Goal: Navigation & Orientation: Find specific page/section

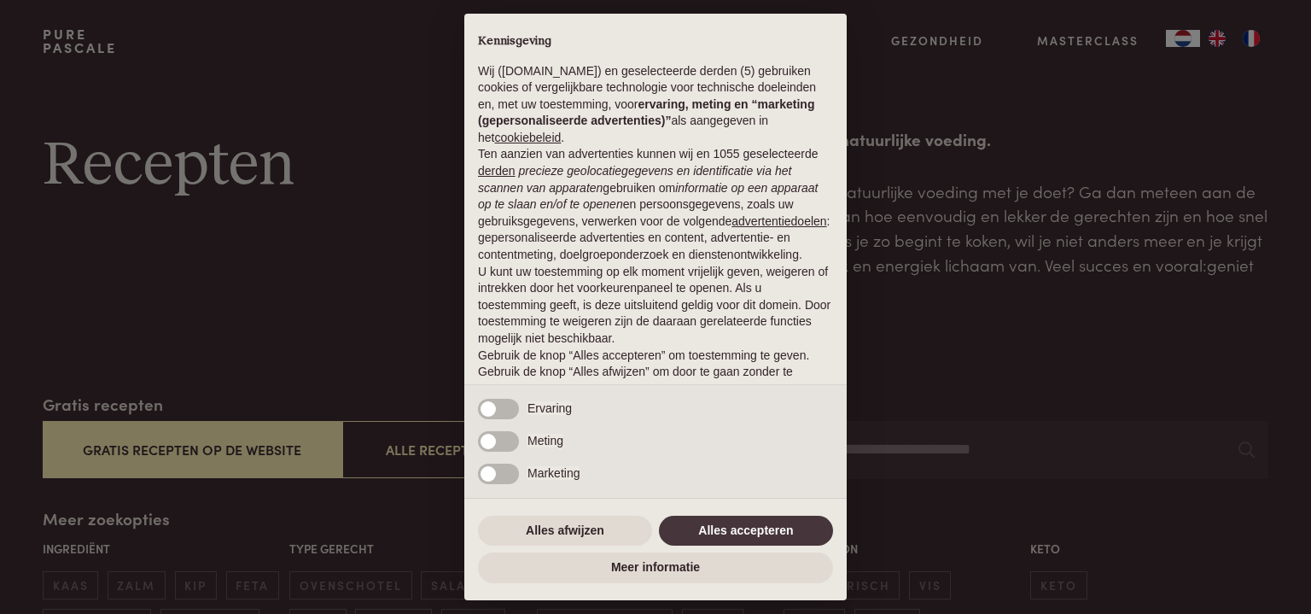
click at [591, 523] on button "Alles afwijzen" at bounding box center [565, 531] width 174 height 31
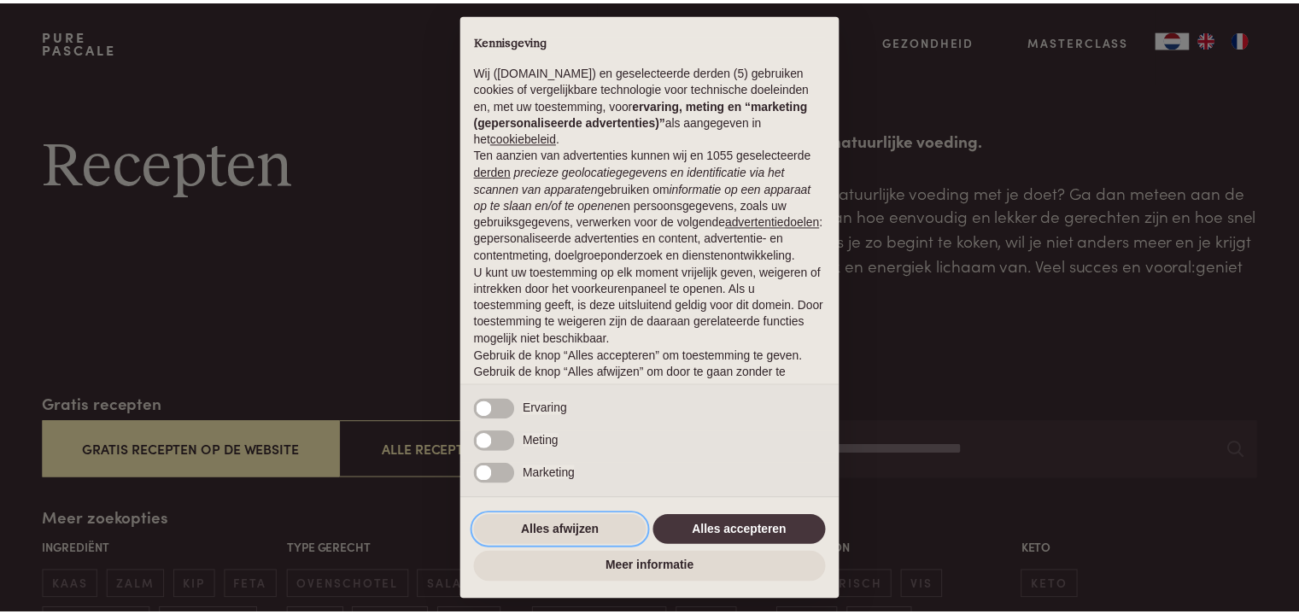
scroll to position [72, 0]
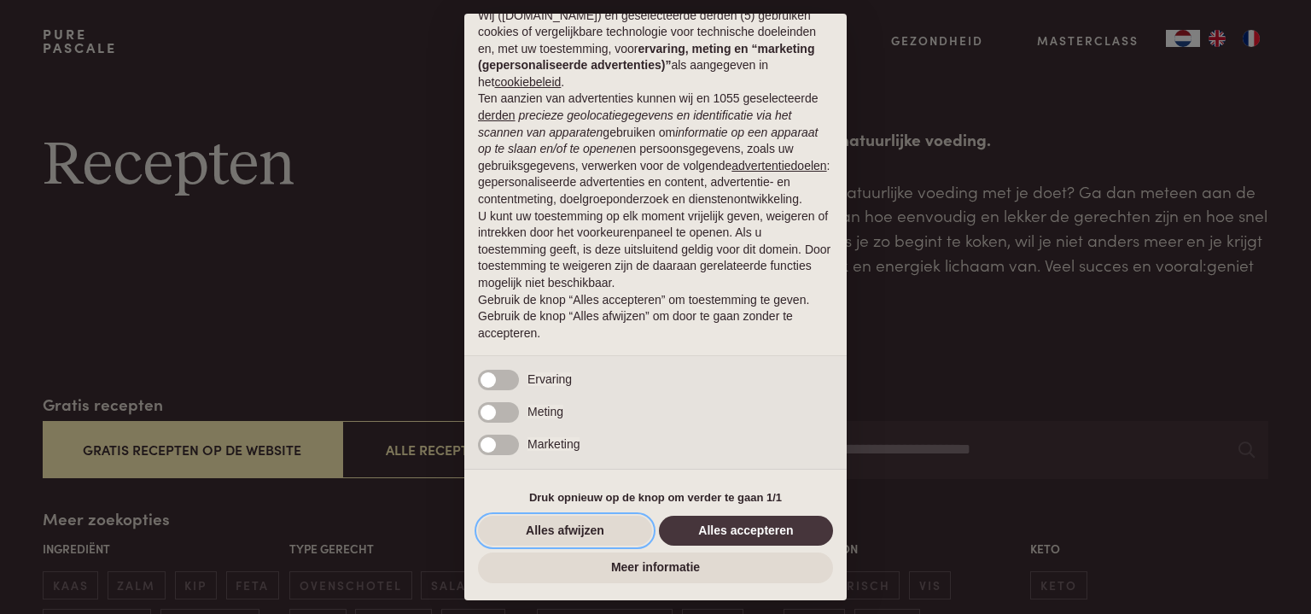
click at [585, 532] on button "Alles afwijzen" at bounding box center [565, 531] width 174 height 31
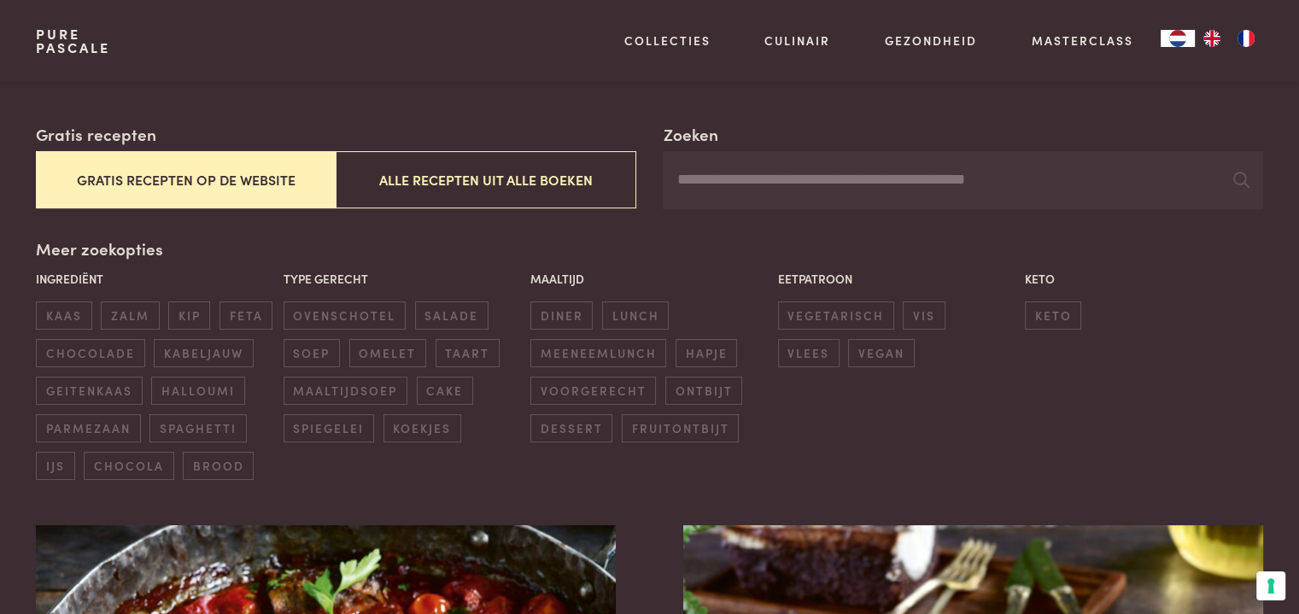
scroll to position [273, 0]
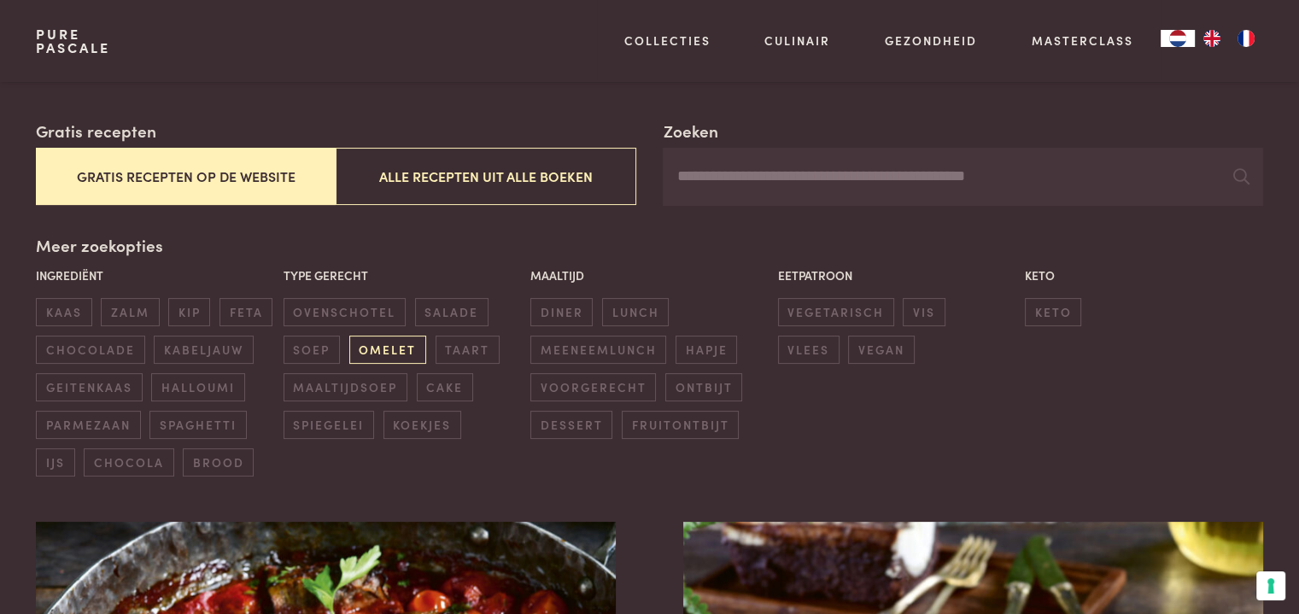
click at [399, 352] on span "omelet" at bounding box center [387, 350] width 77 height 28
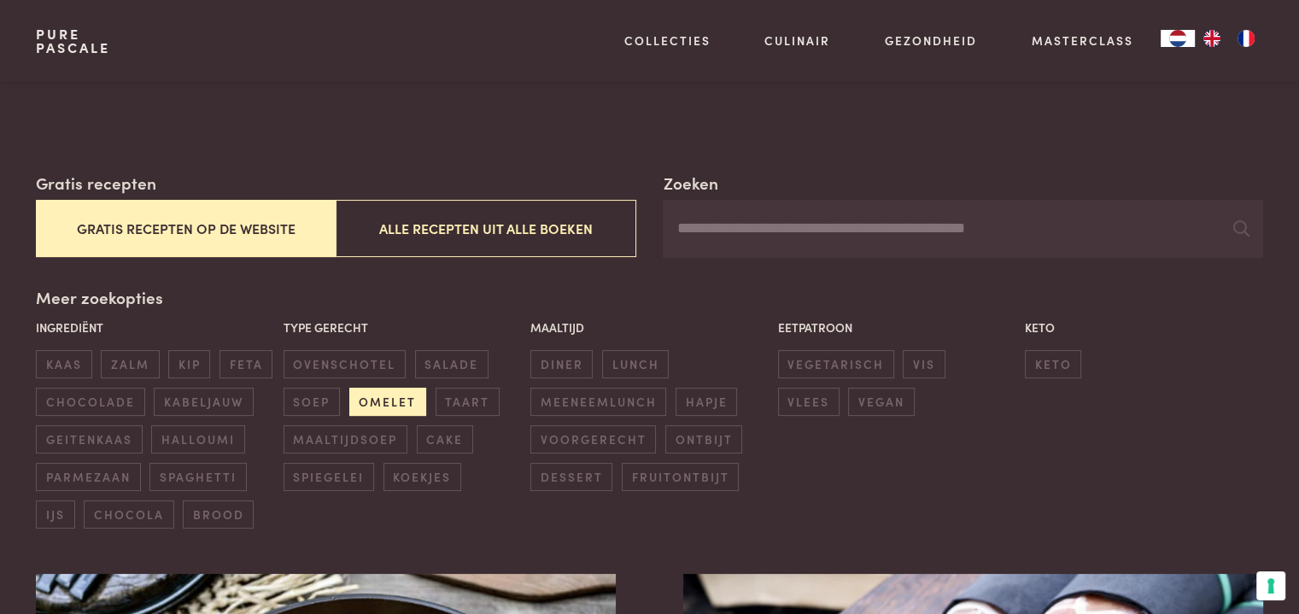
scroll to position [225, 0]
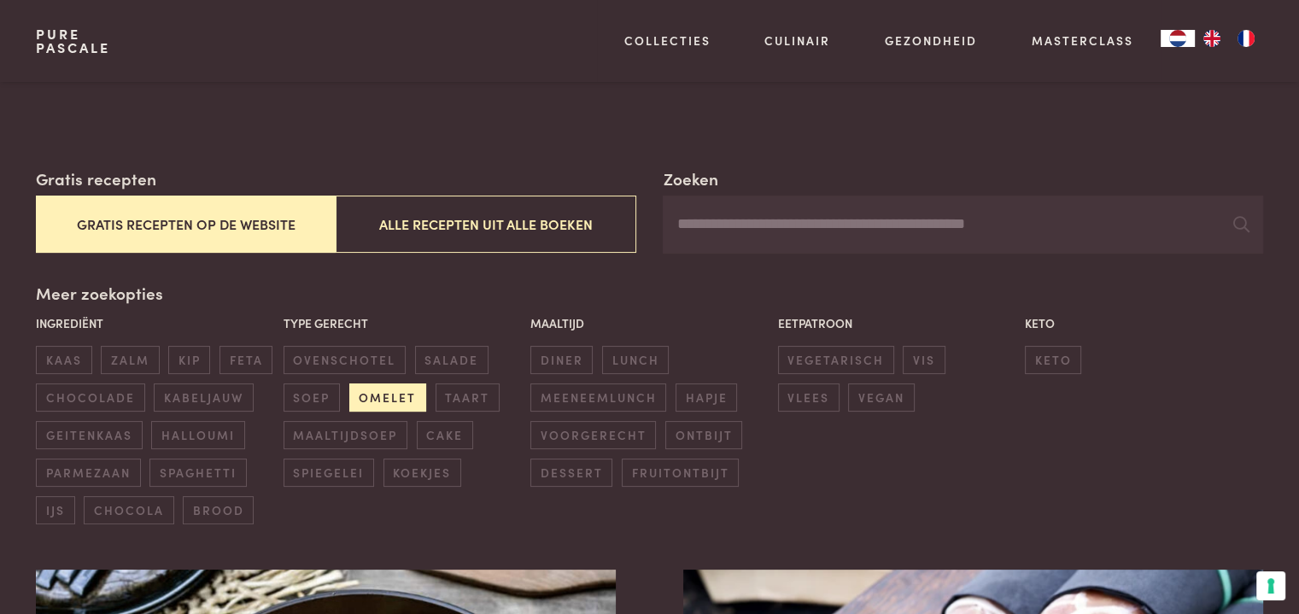
click at [328, 352] on span "ovenschotel" at bounding box center [344, 360] width 122 height 28
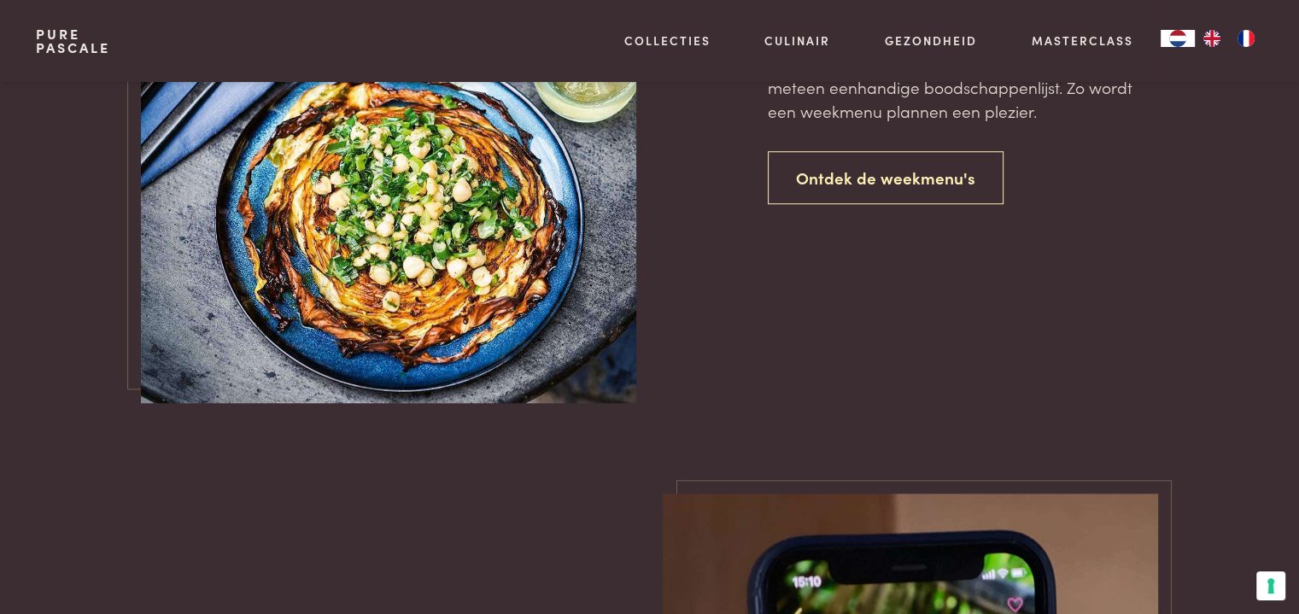
scroll to position [1390, 0]
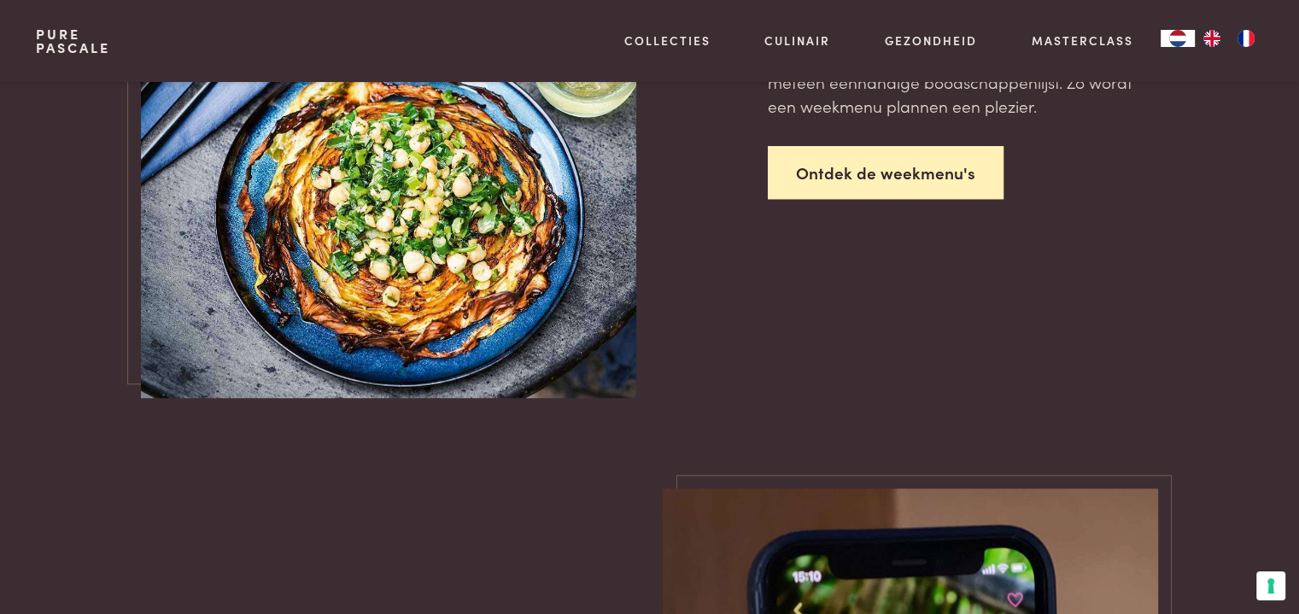
click at [883, 181] on link "Ontdek de weekmenu's" at bounding box center [886, 173] width 236 height 54
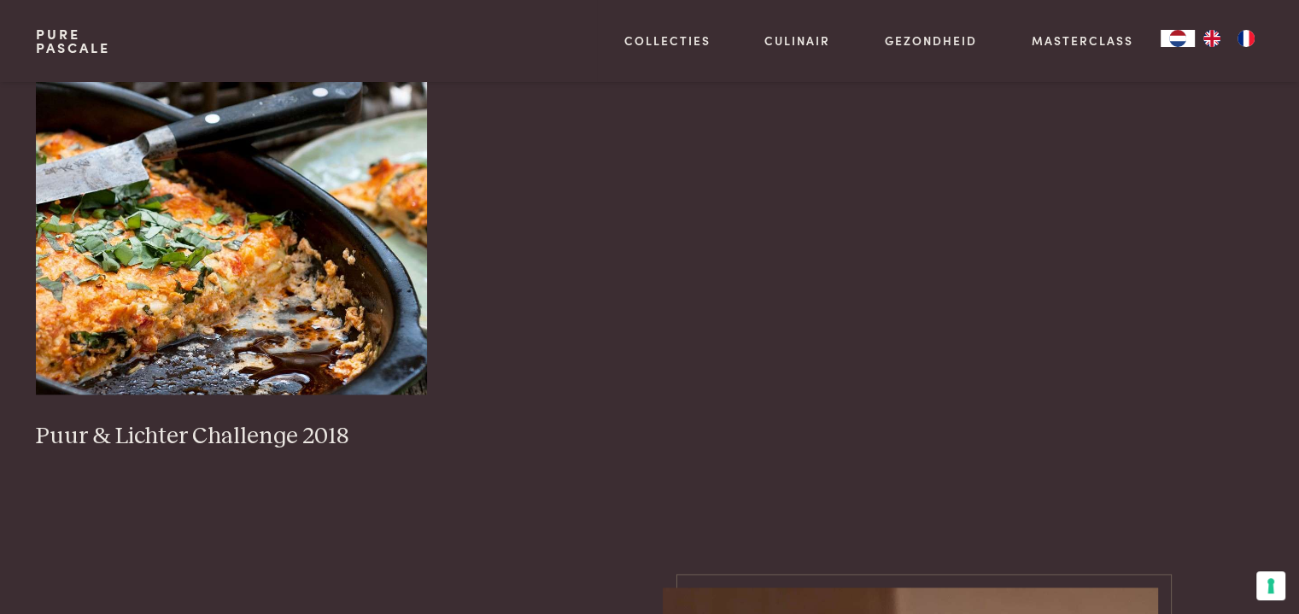
scroll to position [1726, 0]
